Goal: Navigation & Orientation: Understand site structure

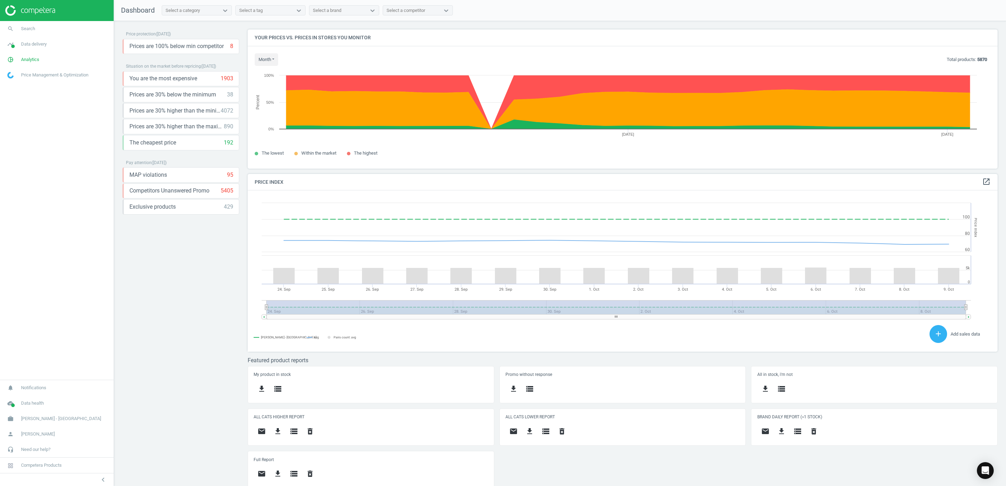
scroll to position [178, 758]
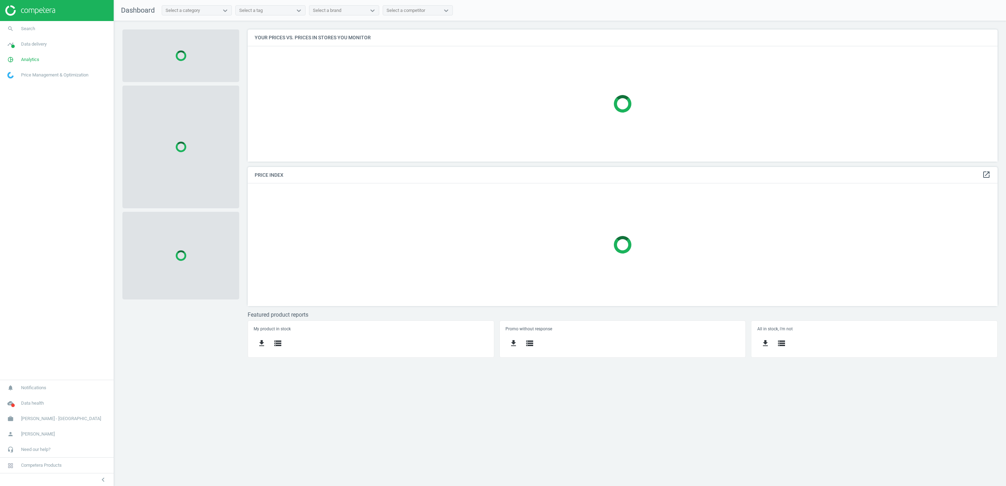
scroll to position [149, 766]
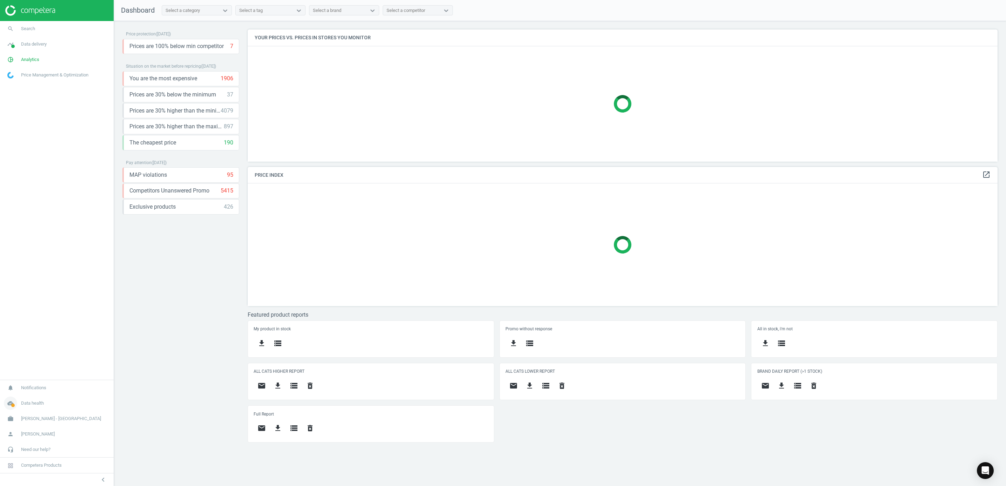
click at [10, 406] on icon "cloud_done" at bounding box center [10, 403] width 13 height 13
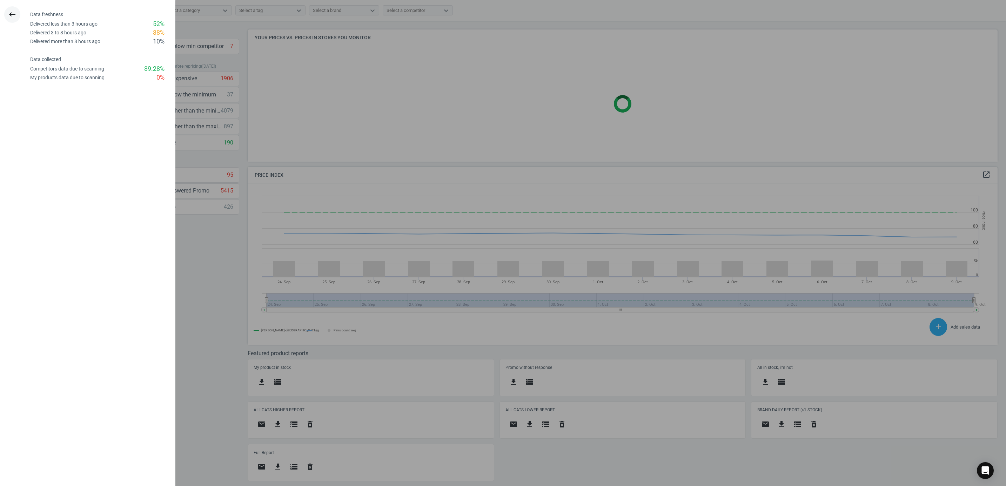
scroll to position [178, 766]
click at [15, 16] on icon "keyboard_backspace" at bounding box center [12, 14] width 8 height 8
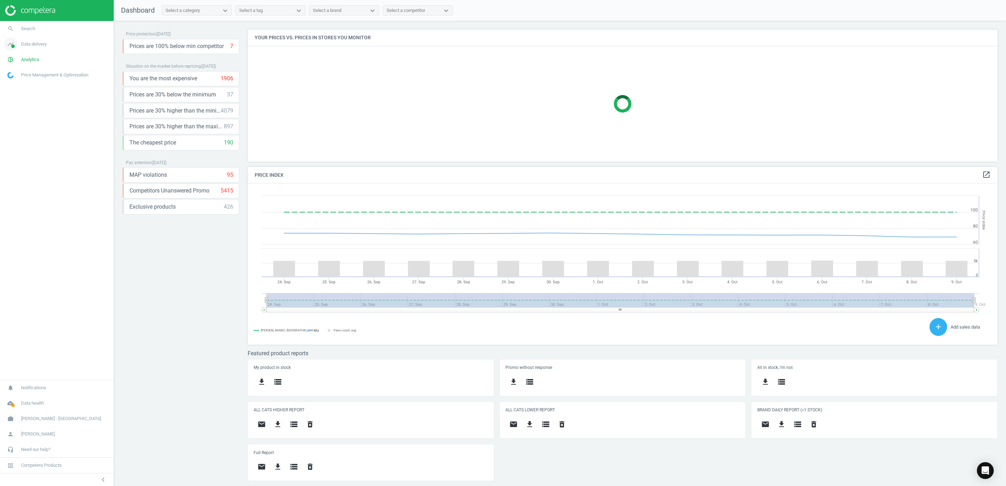
click at [12, 46] on span at bounding box center [13, 47] width 4 height 4
click at [14, 100] on span "Stores" at bounding box center [14, 102] width 12 height 6
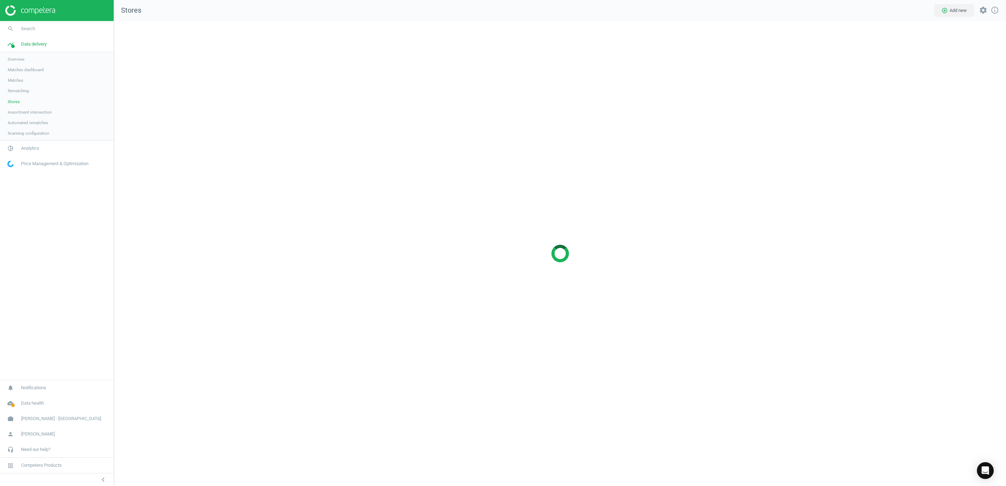
scroll to position [482, 908]
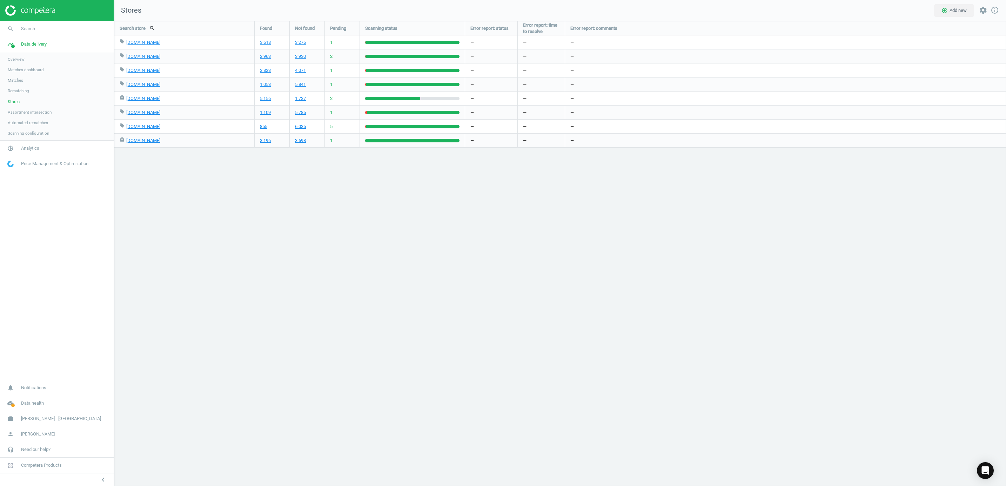
click at [41, 12] on img at bounding box center [30, 10] width 50 height 11
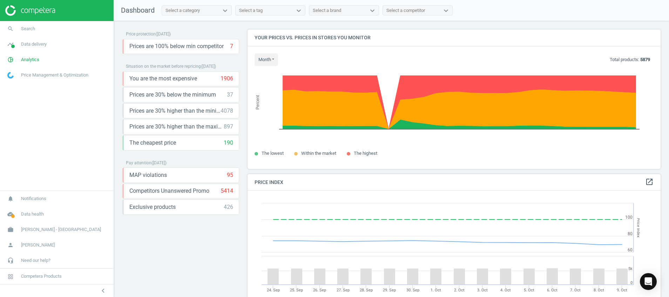
scroll to position [155, 421]
